Goal: Information Seeking & Learning: Learn about a topic

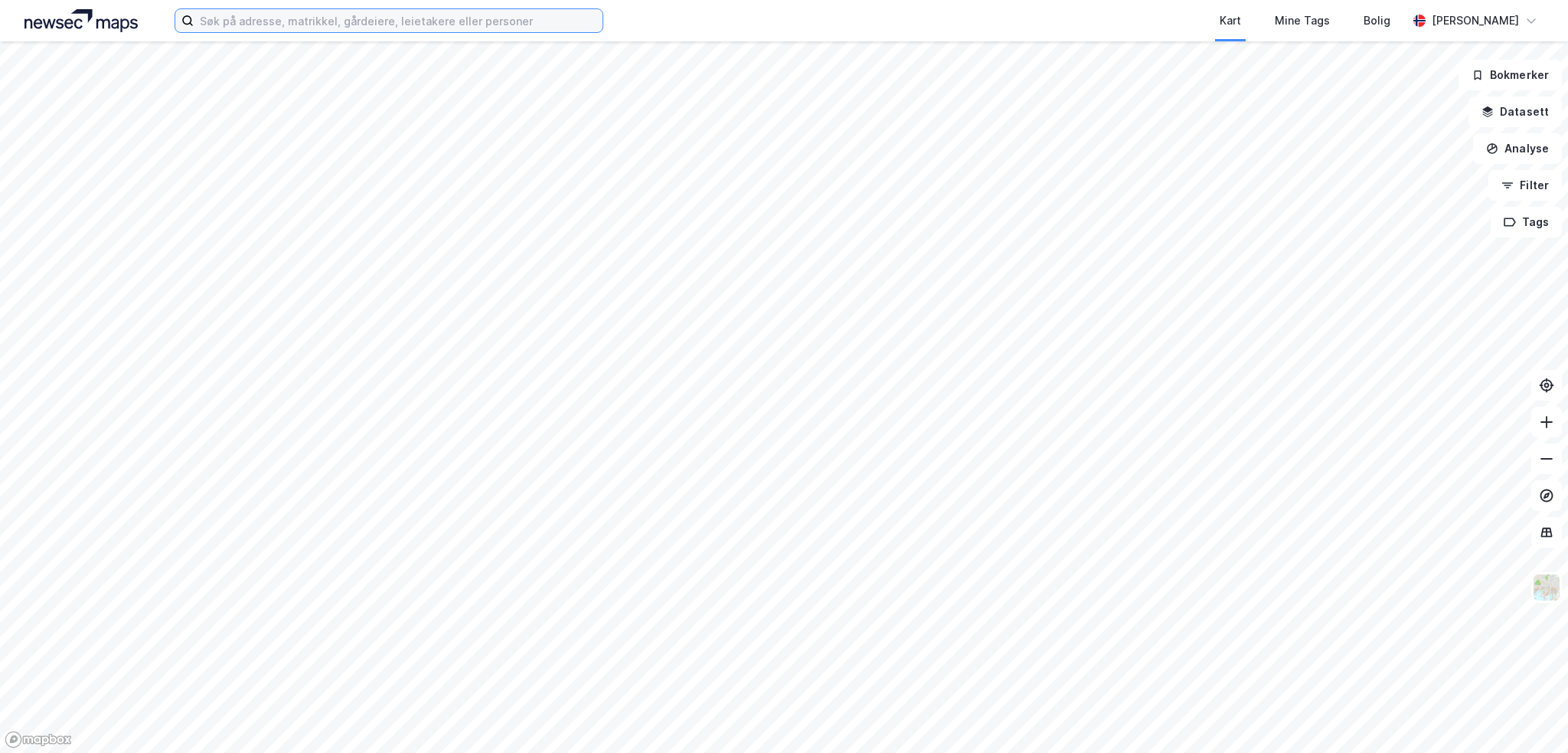
click at [460, 21] on input at bounding box center [398, 20] width 409 height 23
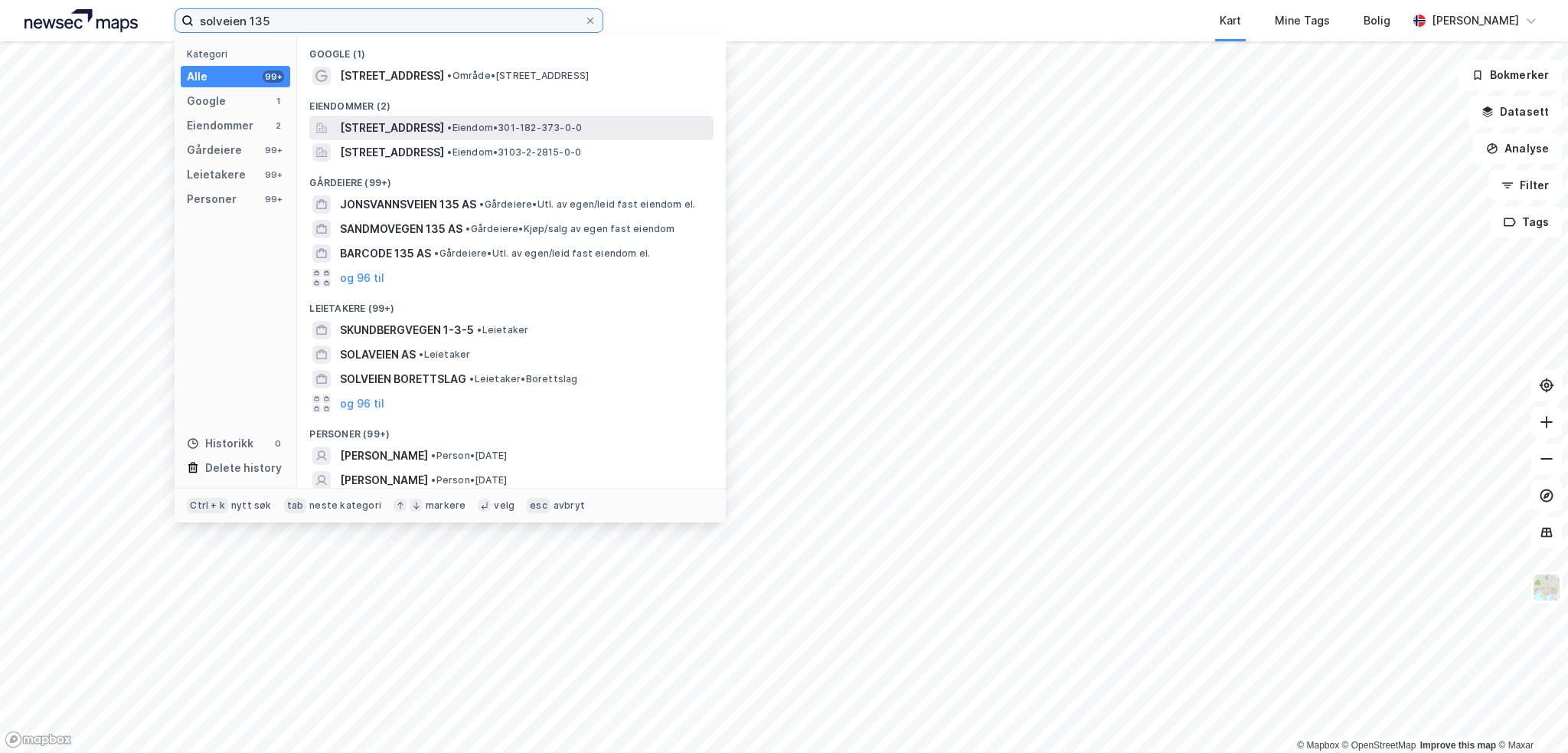
type input "solveien 135"
click at [426, 125] on span "[STREET_ADDRESS]" at bounding box center [392, 128] width 104 height 19
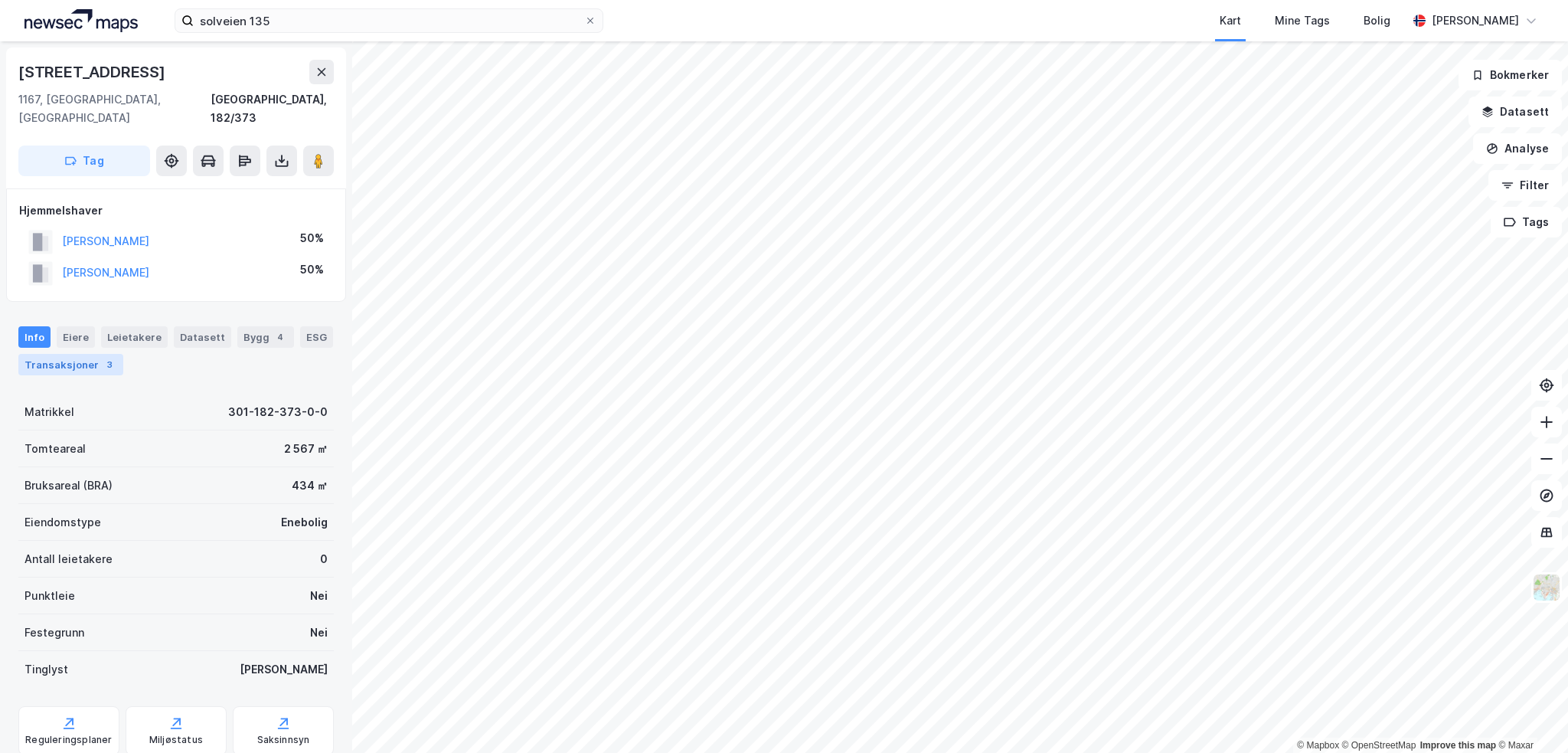
click at [62, 354] on div "Transaksjoner 3" at bounding box center [71, 365] width 105 height 22
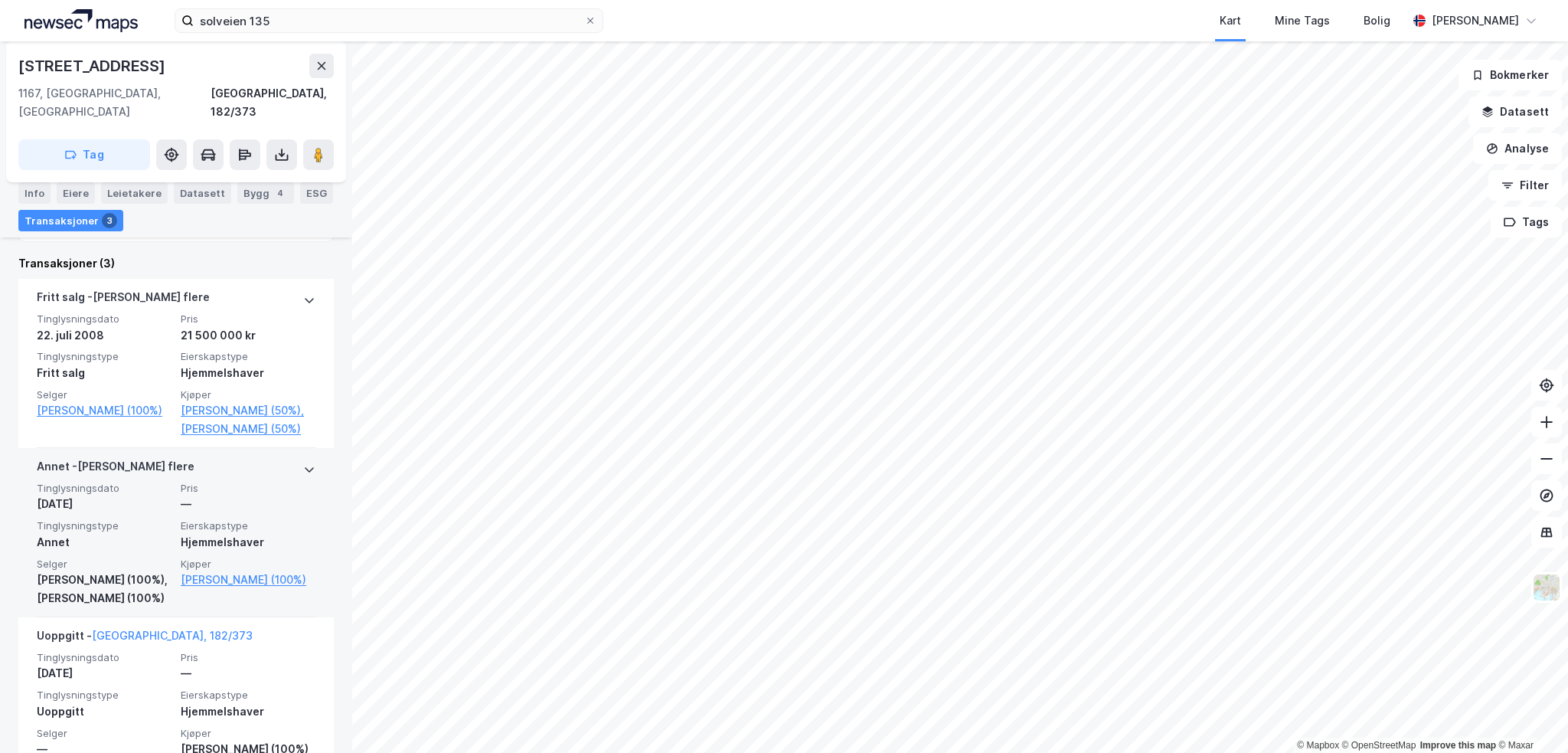
scroll to position [434, 0]
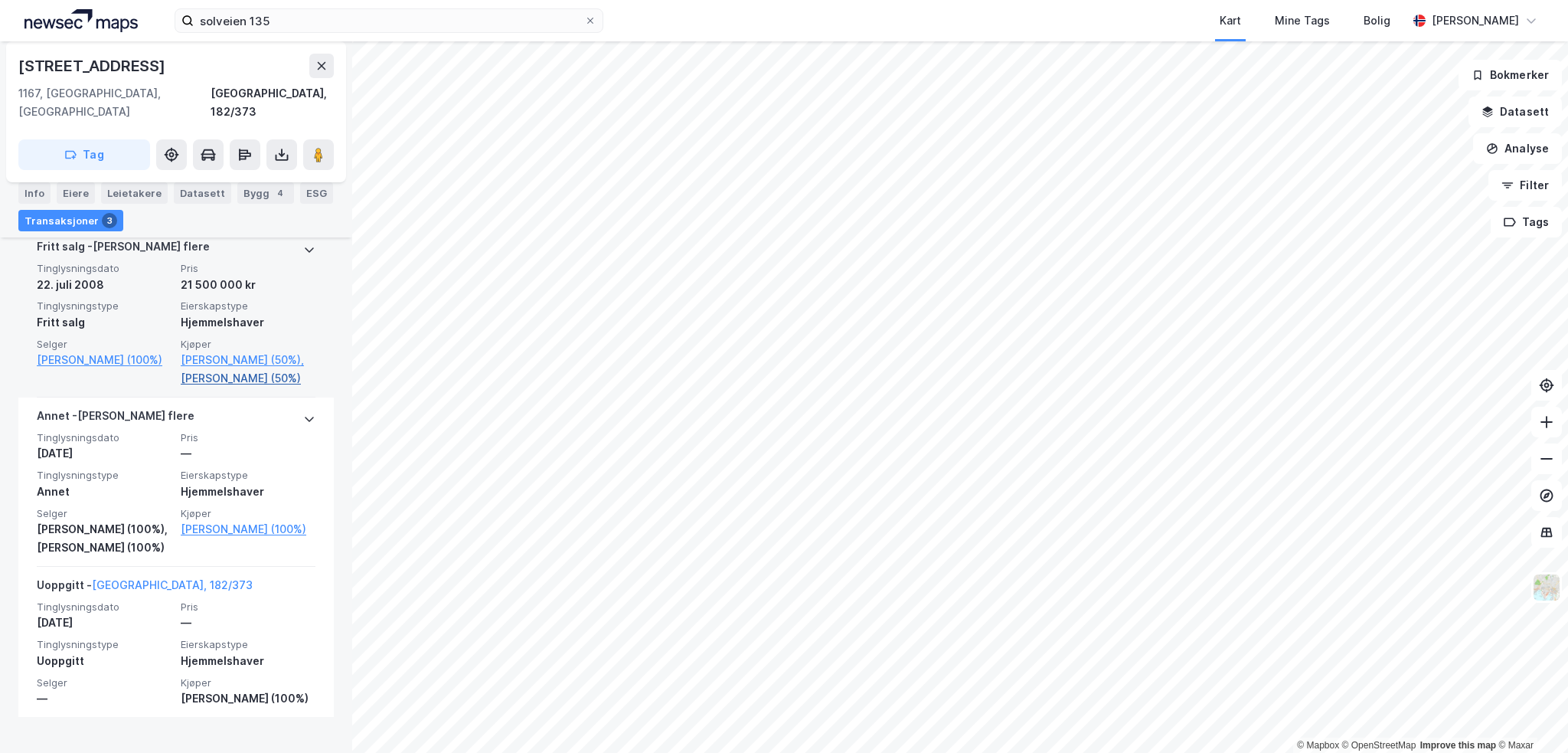
click at [226, 374] on link "[PERSON_NAME] (50%)" at bounding box center [248, 378] width 135 height 19
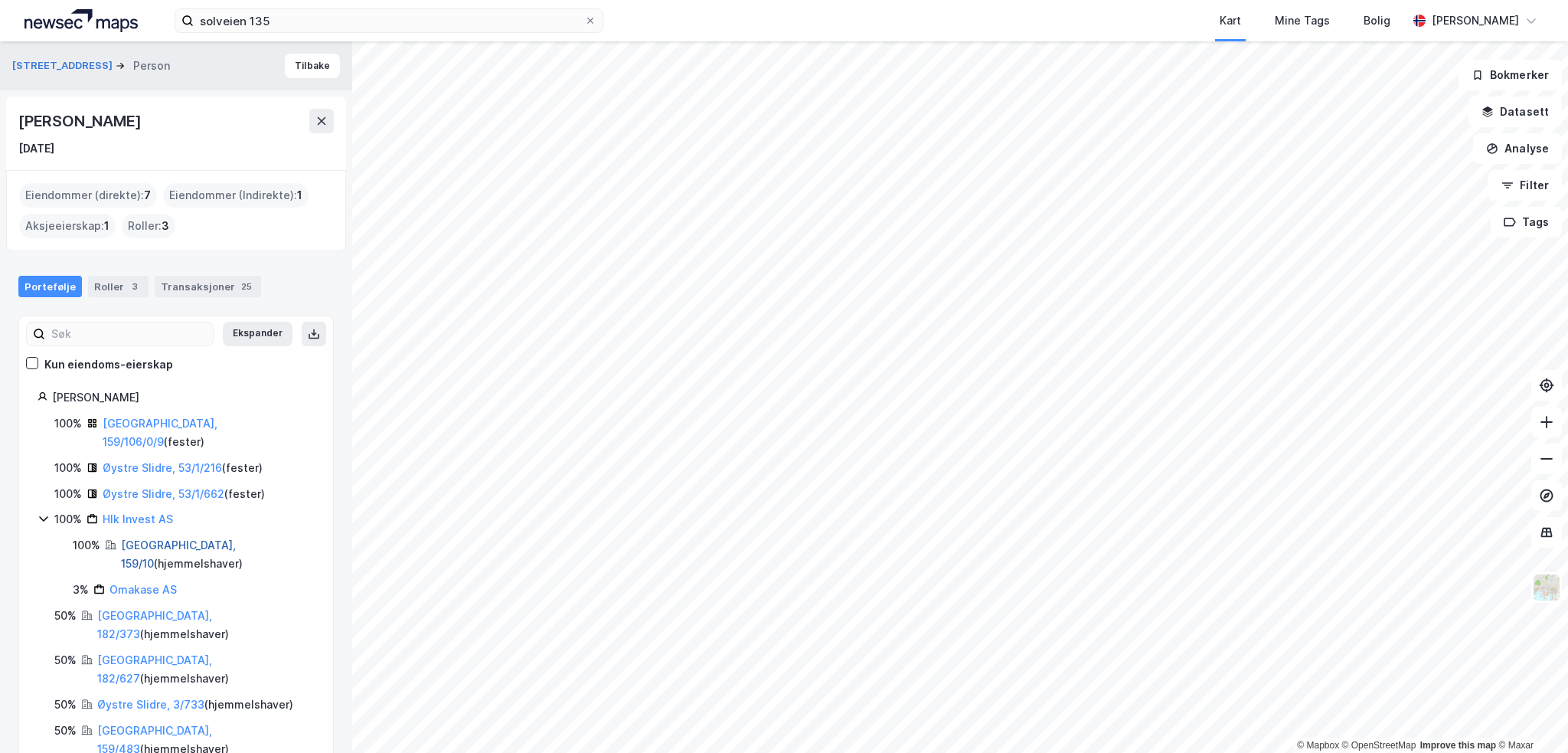
click at [150, 539] on link "[GEOGRAPHIC_DATA], 159/10" at bounding box center [178, 554] width 115 height 31
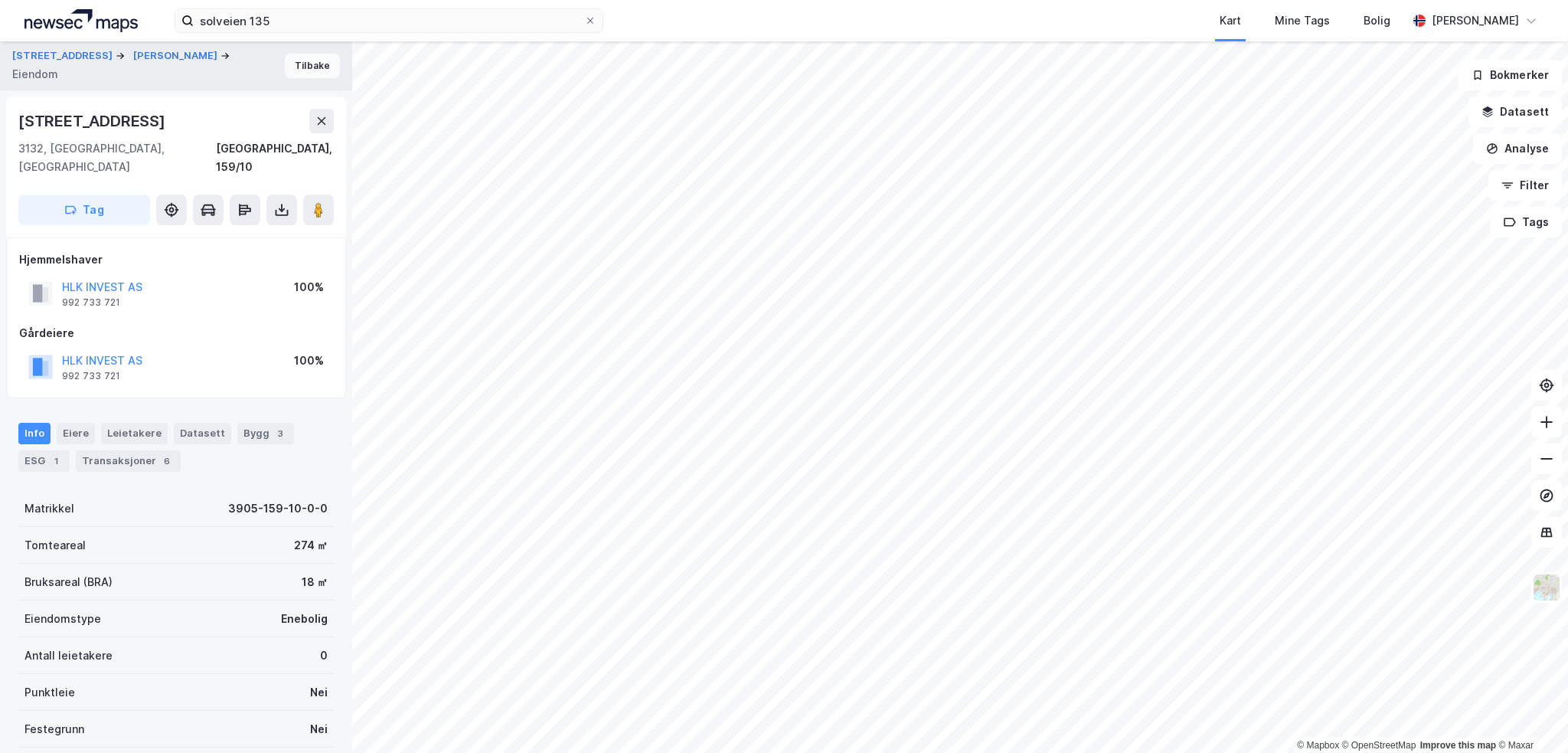
click at [287, 66] on button "Tilbake" at bounding box center [312, 66] width 55 height 25
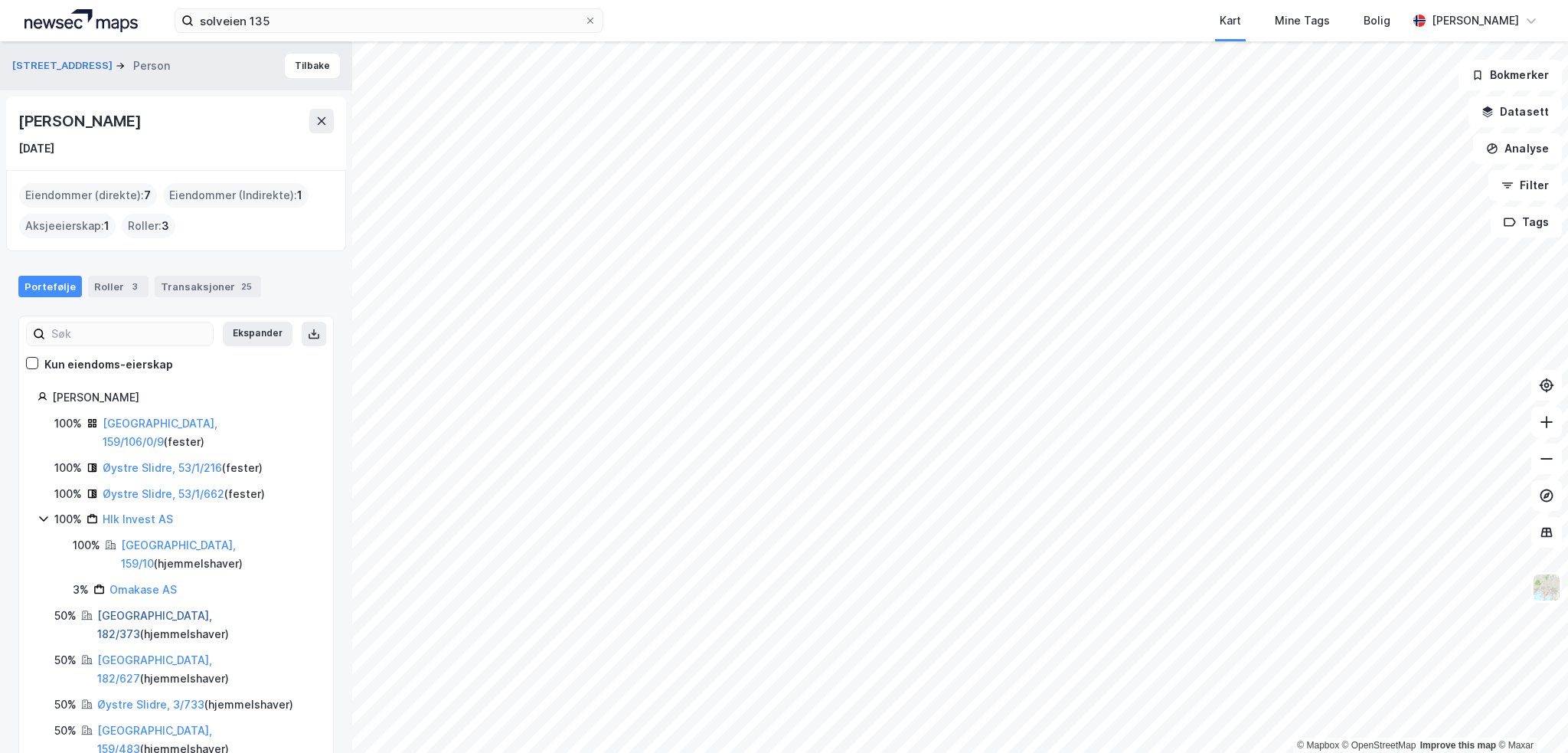
click at [113, 609] on link "[GEOGRAPHIC_DATA], 182/373" at bounding box center [154, 625] width 115 height 31
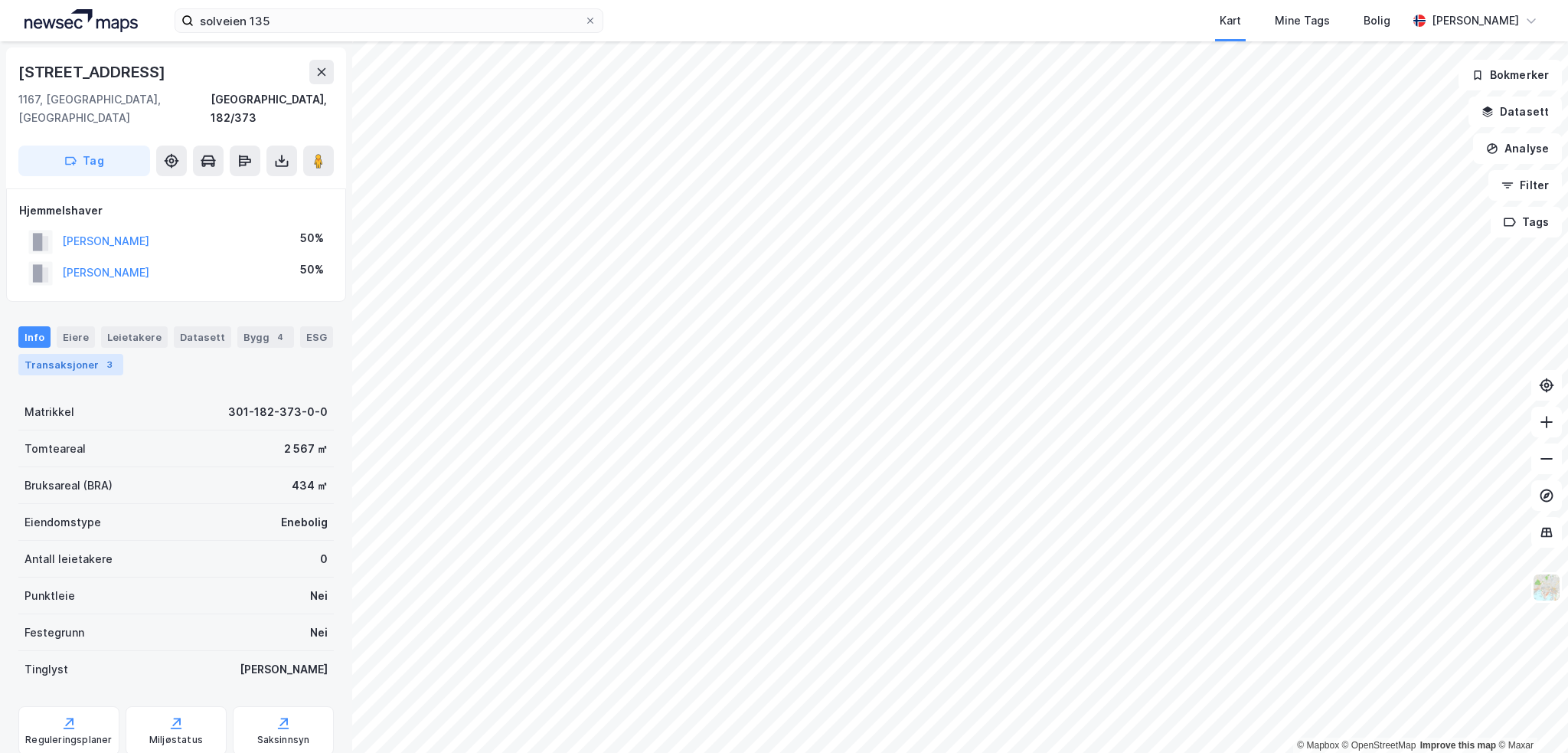
click at [66, 354] on div "Transaksjoner 3" at bounding box center [71, 365] width 105 height 22
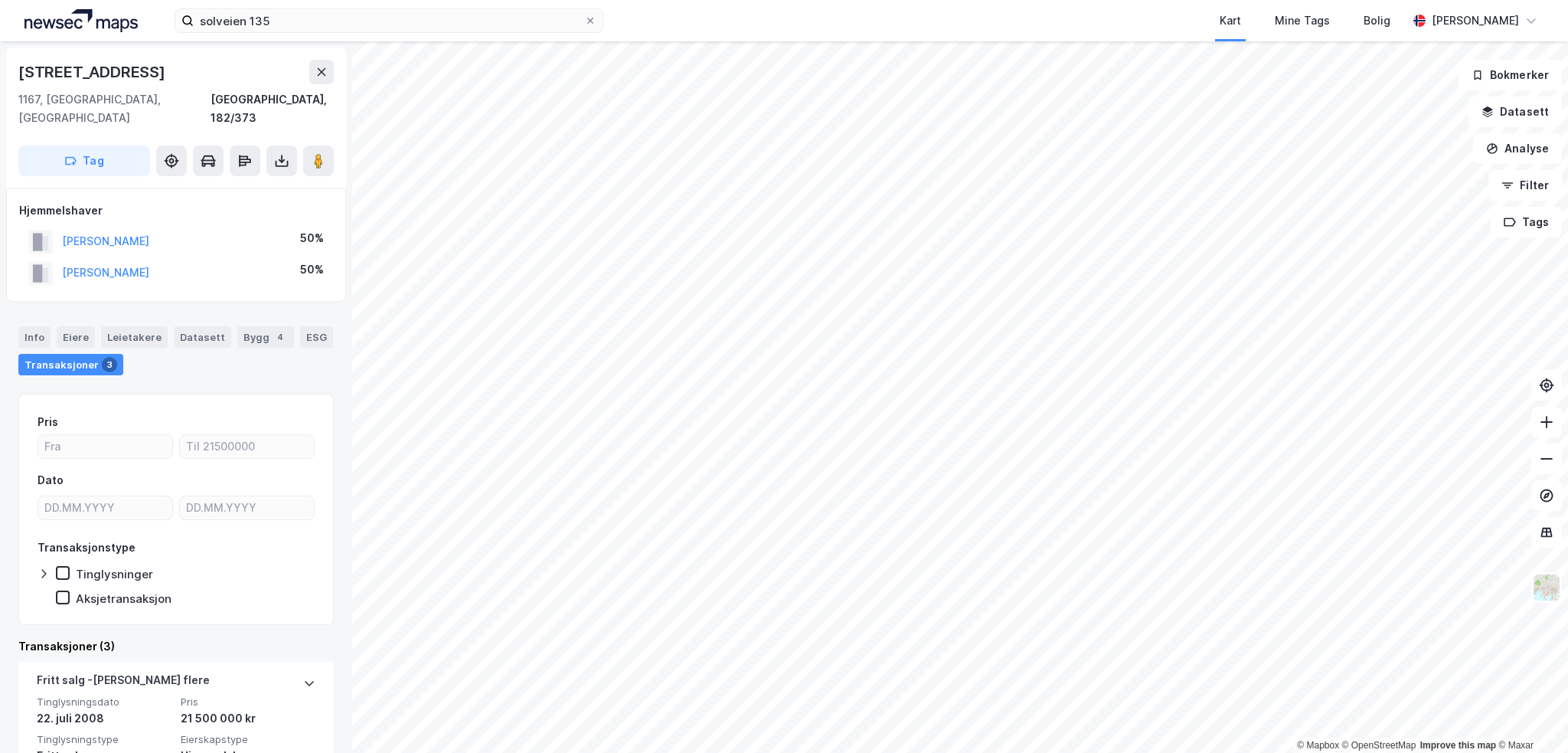
click at [120, 258] on div "[PERSON_NAME] 50%" at bounding box center [175, 273] width 313 height 31
click at [0, 0] on button "[PERSON_NAME]" at bounding box center [0, 0] width 0 height 0
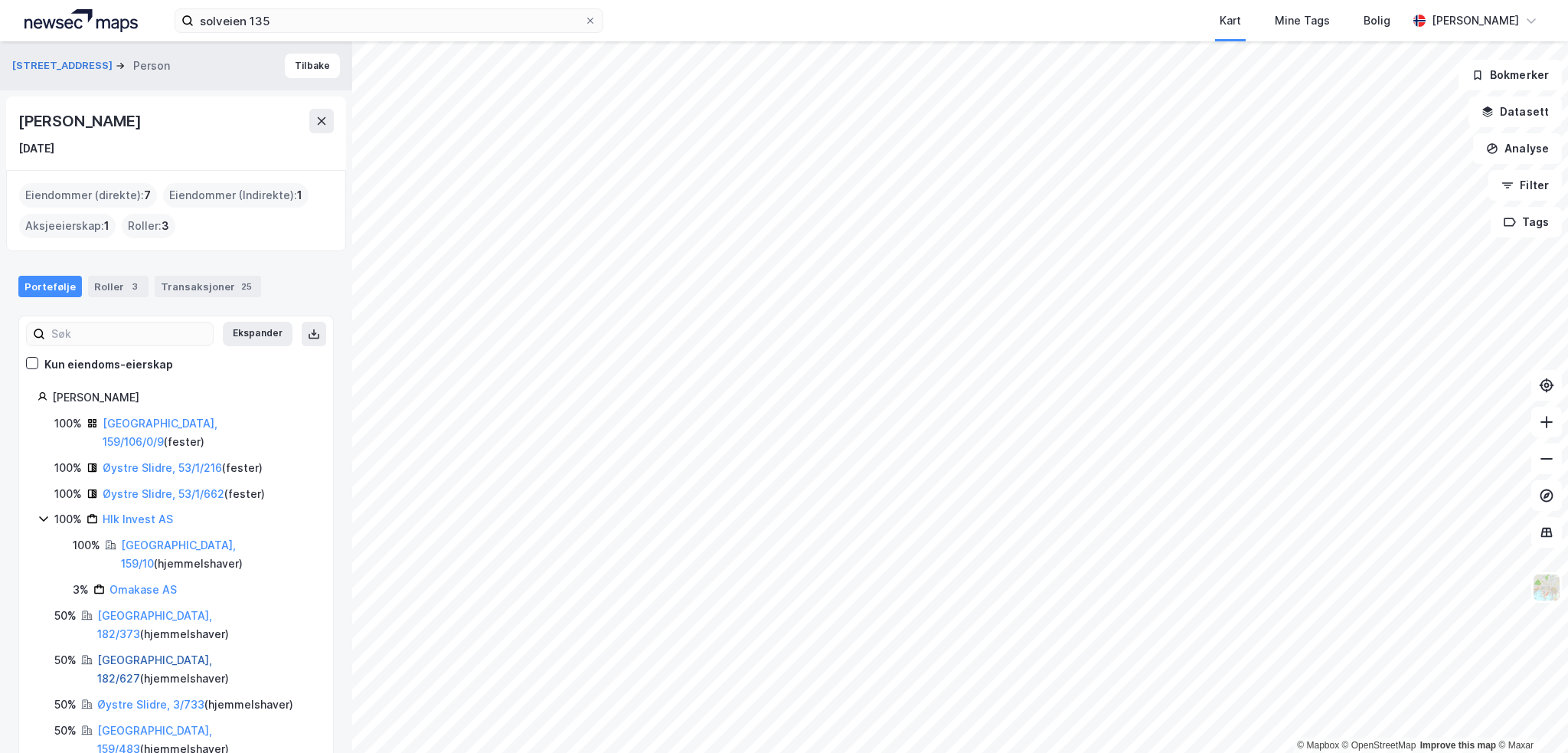
click at [109, 654] on link "[GEOGRAPHIC_DATA], 182/627" at bounding box center [154, 669] width 115 height 31
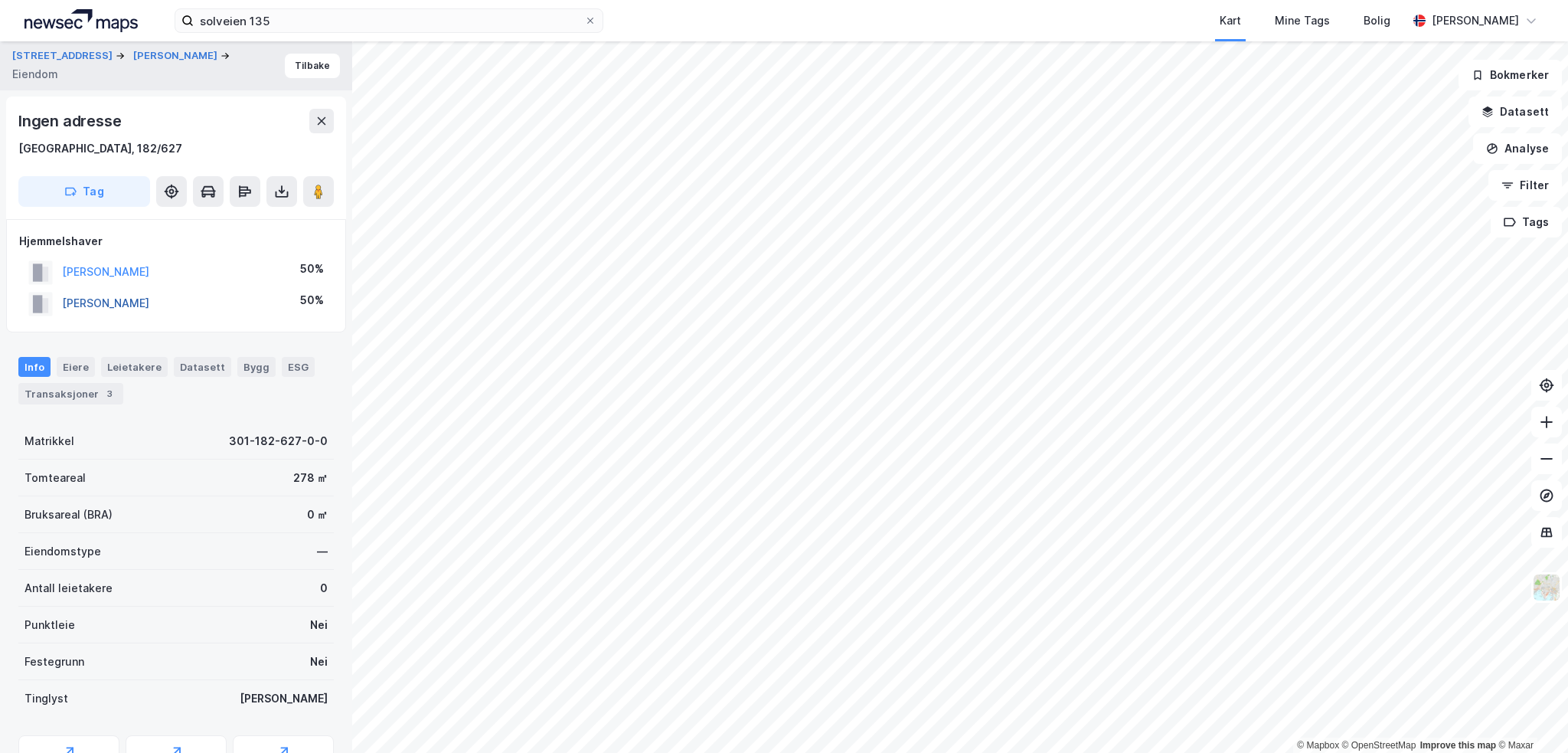
click at [0, 0] on button "[PERSON_NAME]" at bounding box center [0, 0] width 0 height 0
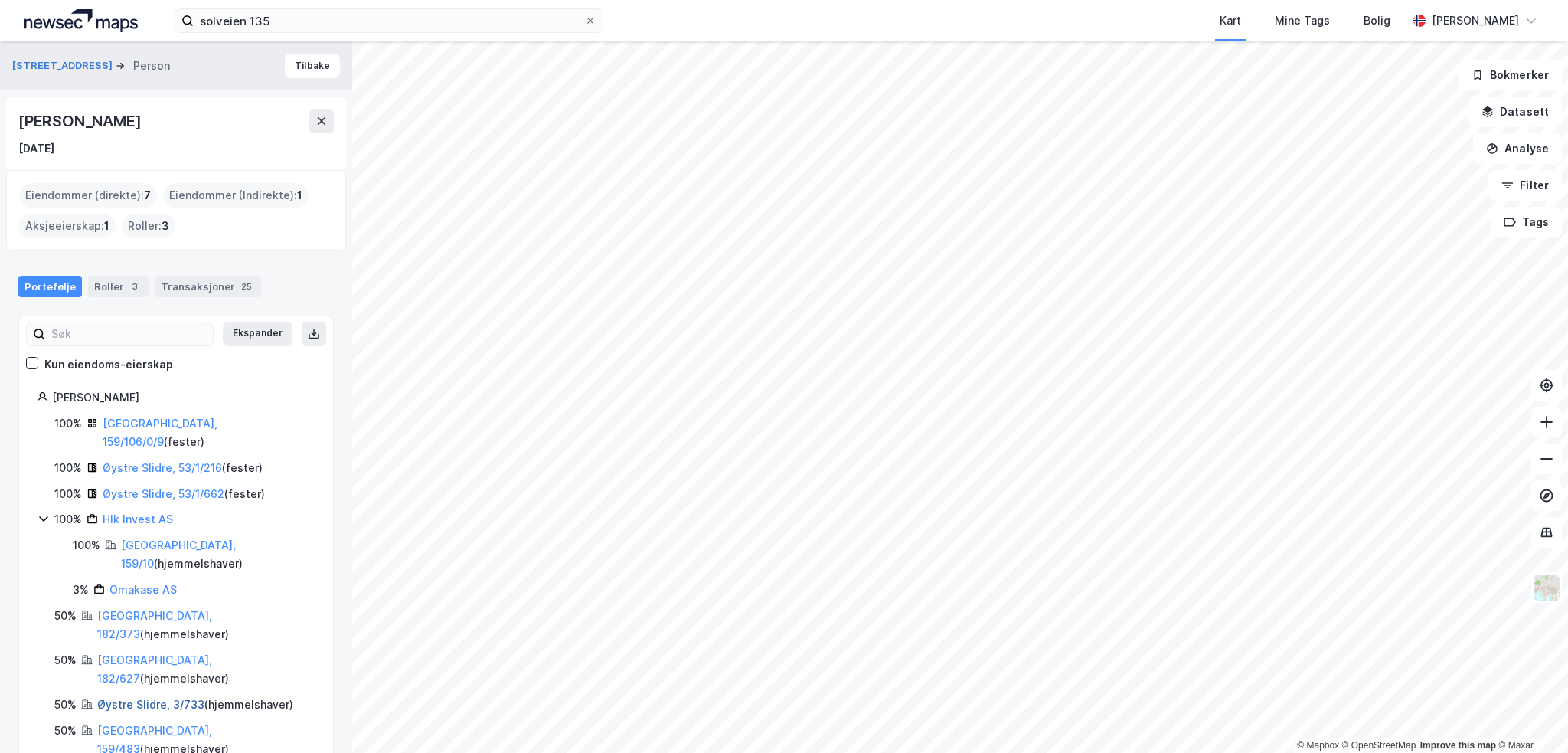
click at [127, 698] on link "Øystre Slidre, 3/733" at bounding box center [150, 704] width 107 height 13
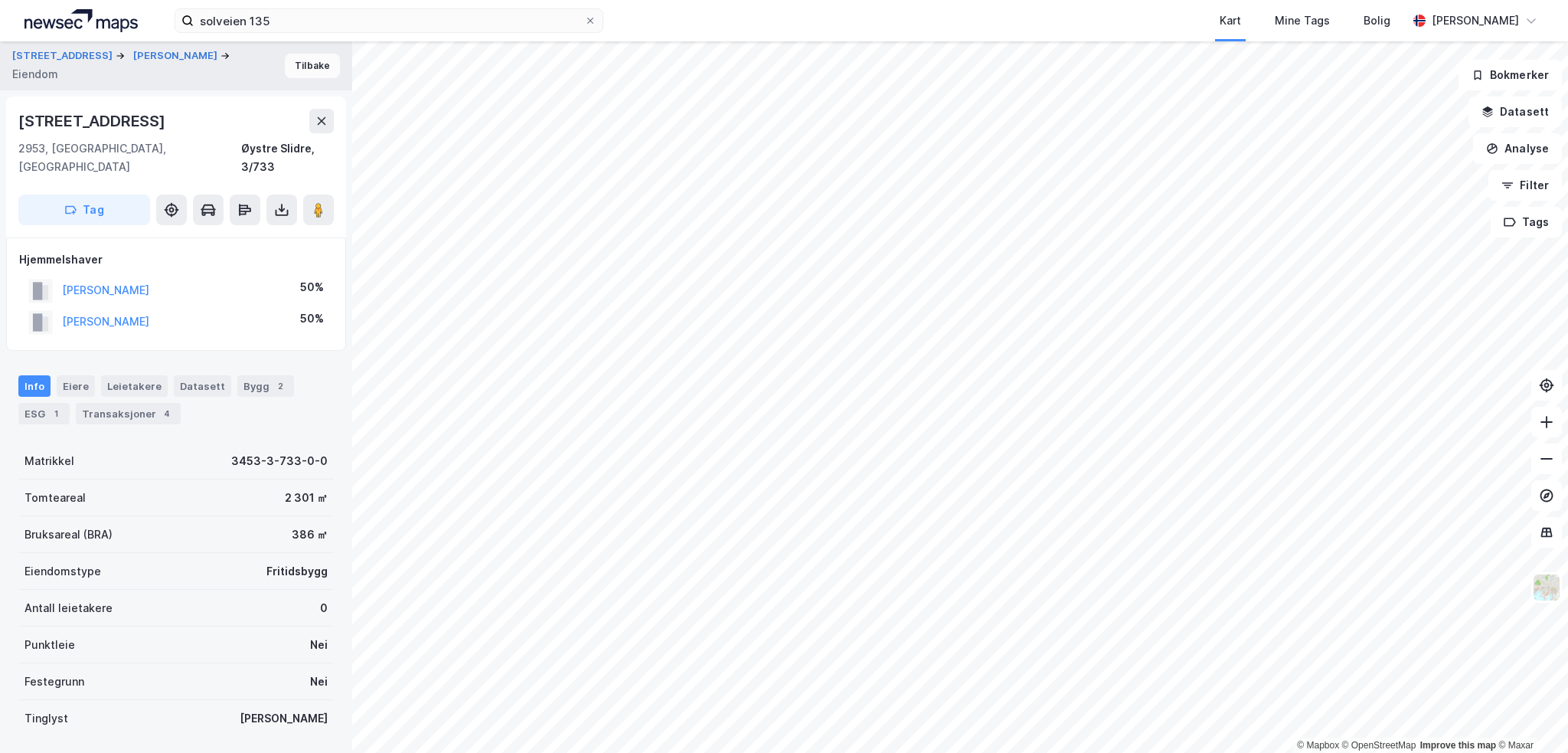
click at [305, 71] on button "Tilbake" at bounding box center [312, 66] width 55 height 25
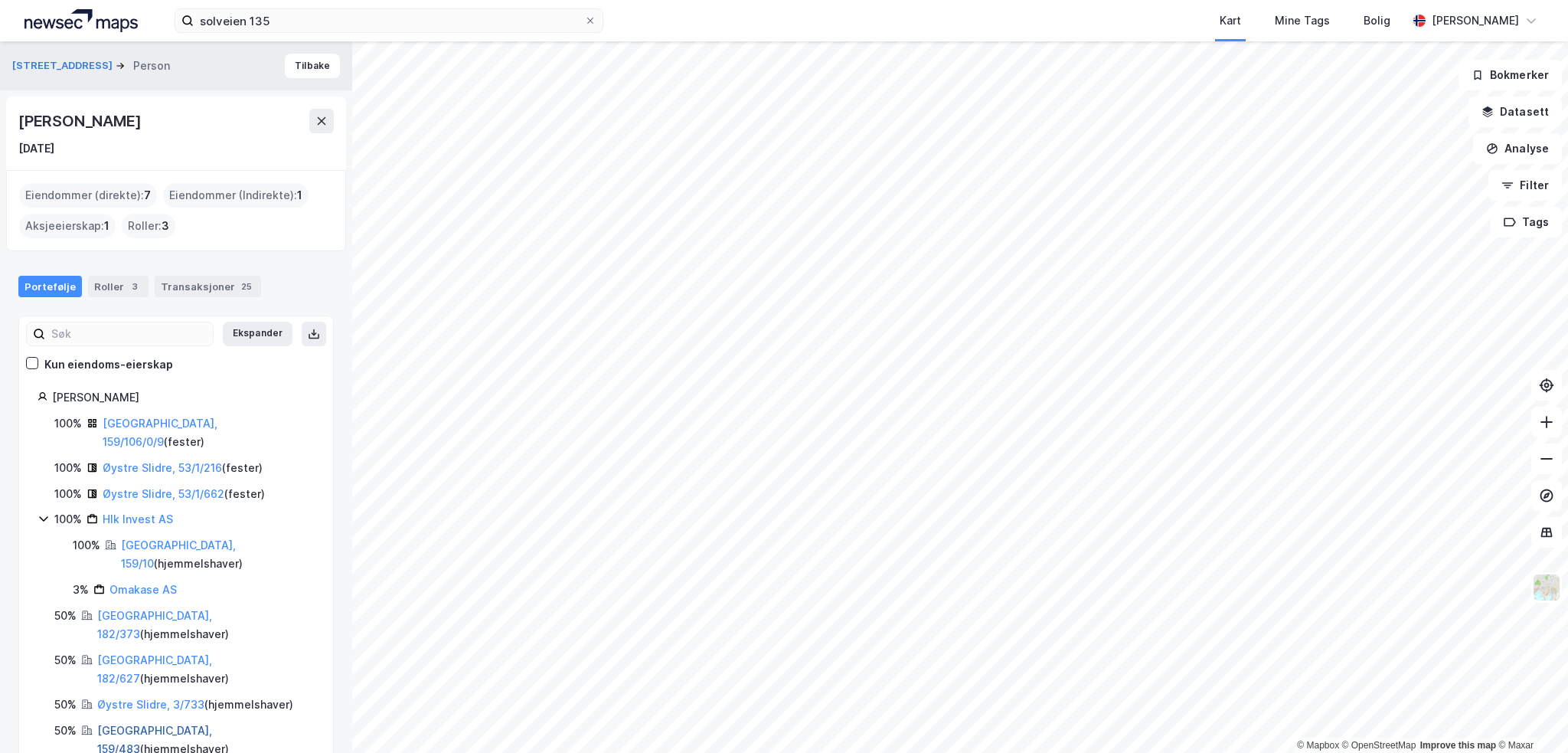
click at [123, 724] on link "[GEOGRAPHIC_DATA], 159/483" at bounding box center [154, 739] width 115 height 31
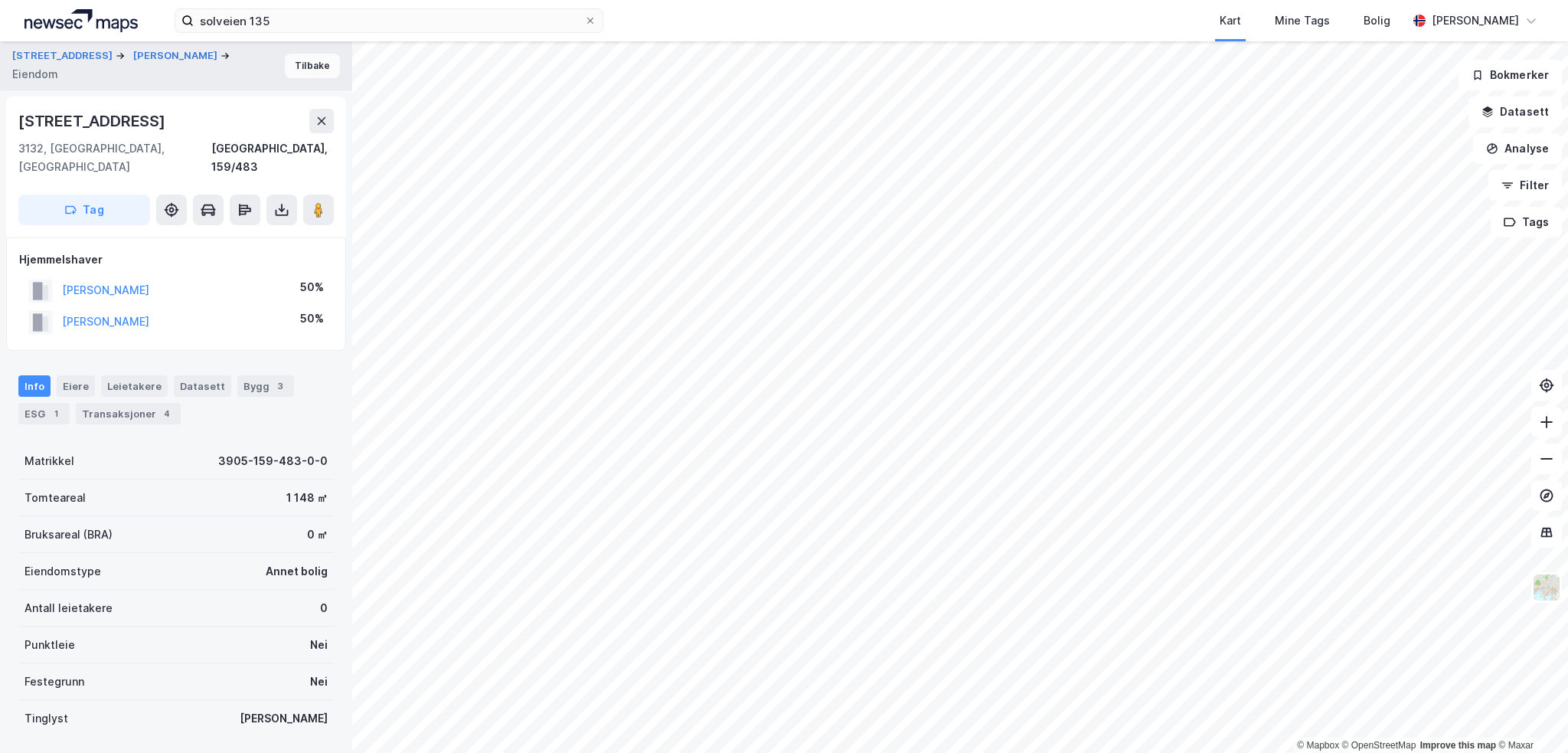
click at [301, 65] on button "Tilbake" at bounding box center [312, 66] width 55 height 25
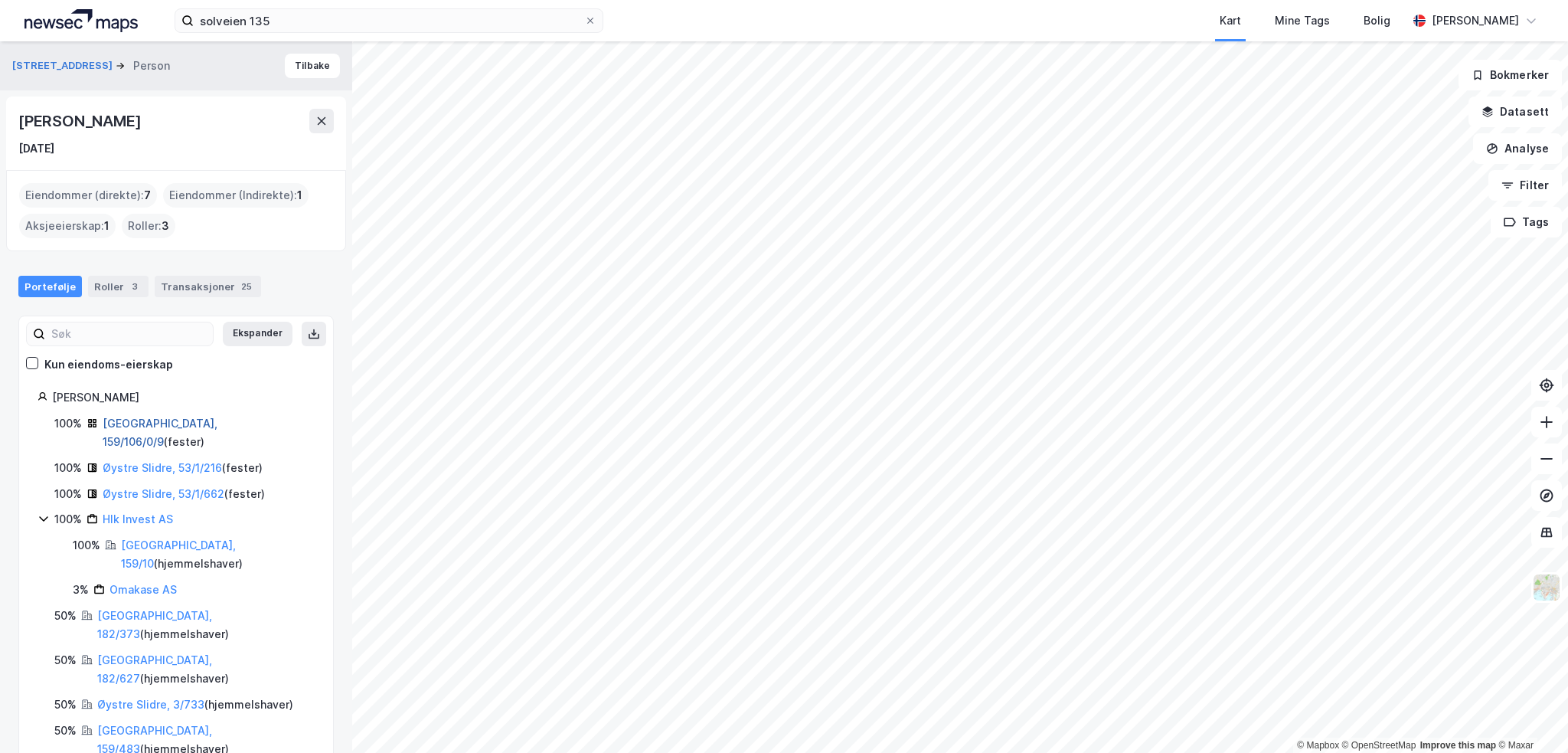
click at [129, 419] on link "[GEOGRAPHIC_DATA], 159/106/0/9" at bounding box center [159, 433] width 115 height 31
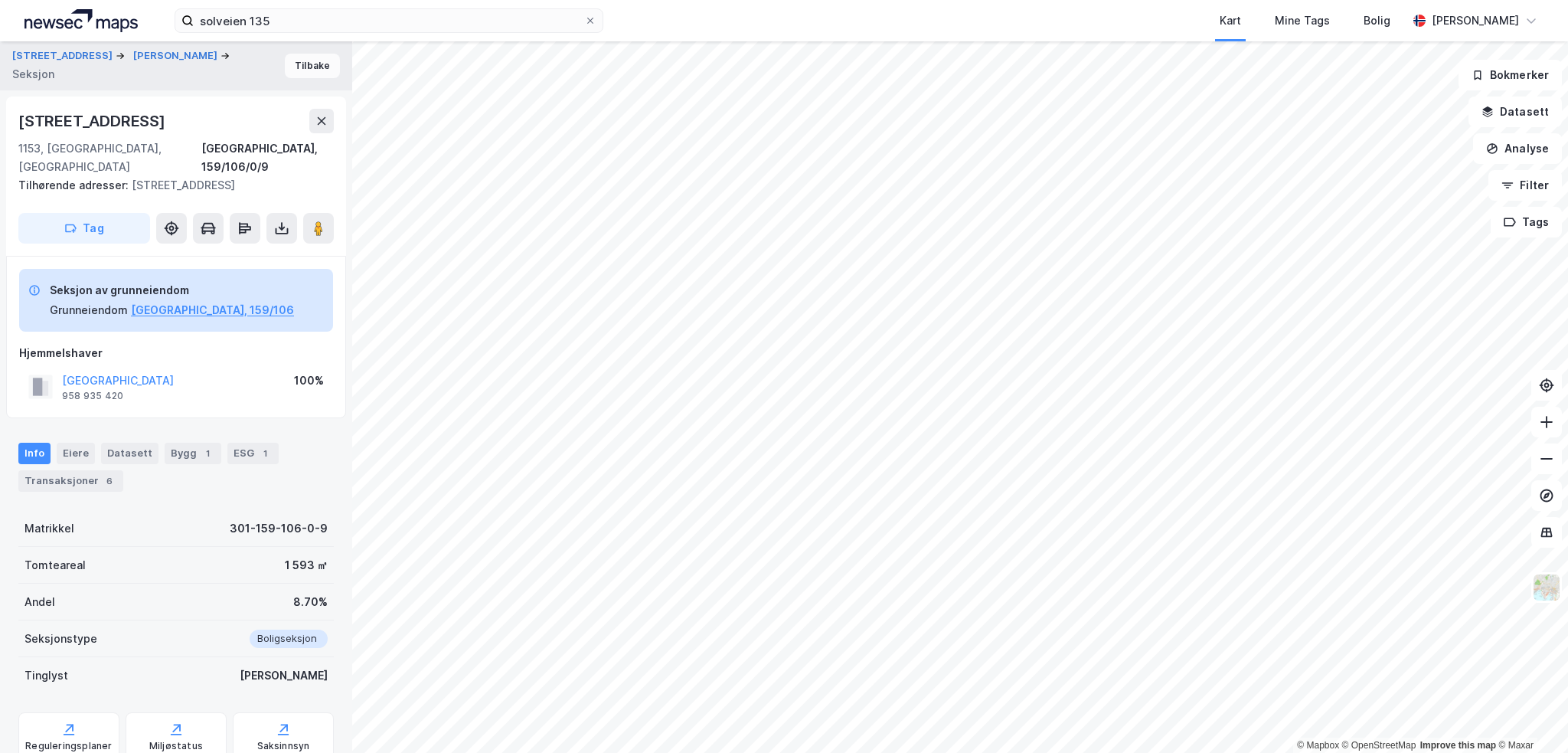
click at [306, 64] on button "Tilbake" at bounding box center [312, 66] width 55 height 25
